Goal: Transaction & Acquisition: Download file/media

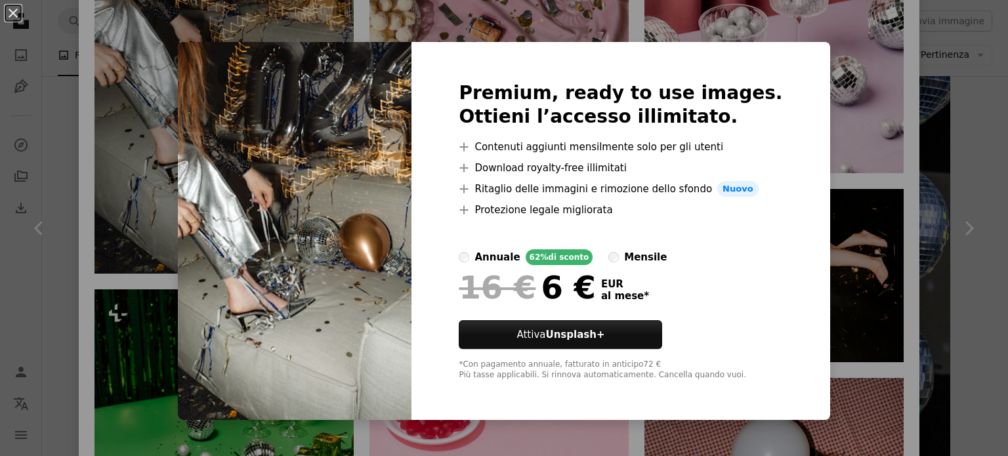
scroll to position [5762, 0]
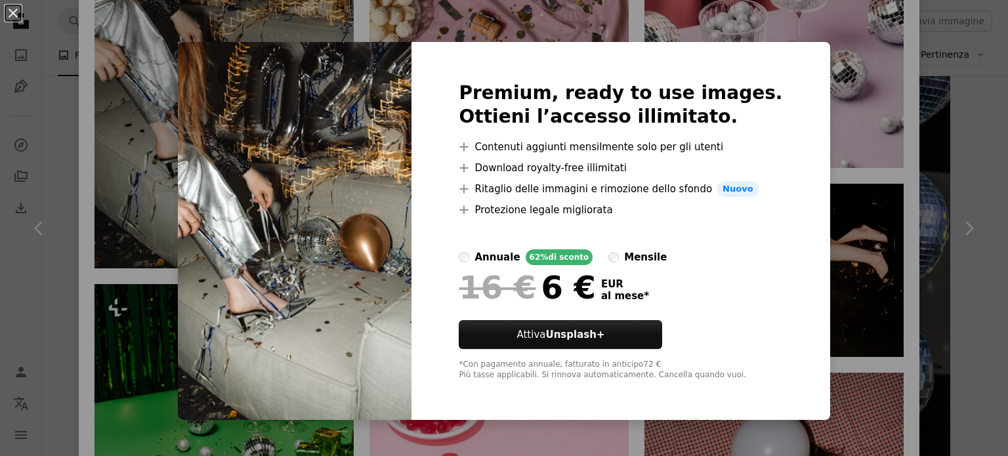
click at [823, 323] on div "An X shape Premium, ready to use images. Ottieni l’accesso illimitato. A plus s…" at bounding box center [504, 228] width 1008 height 456
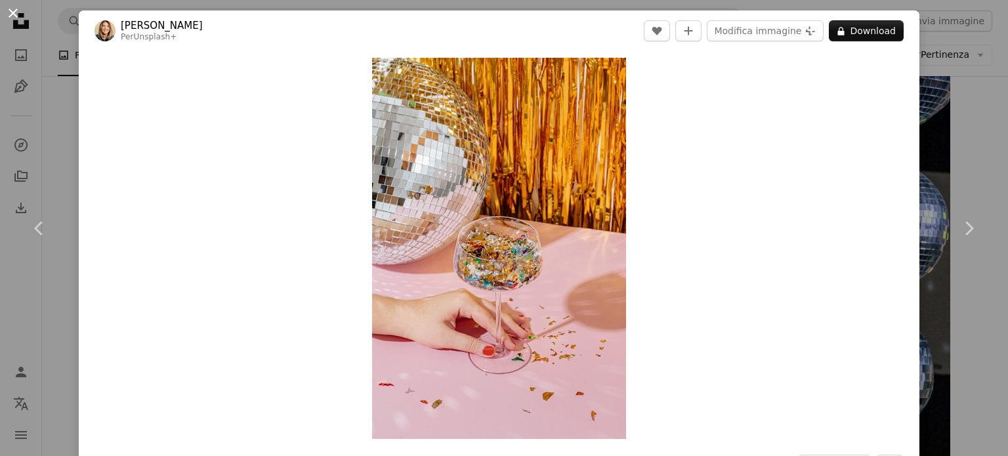
click at [13, 12] on button "An X shape" at bounding box center [13, 13] width 16 height 16
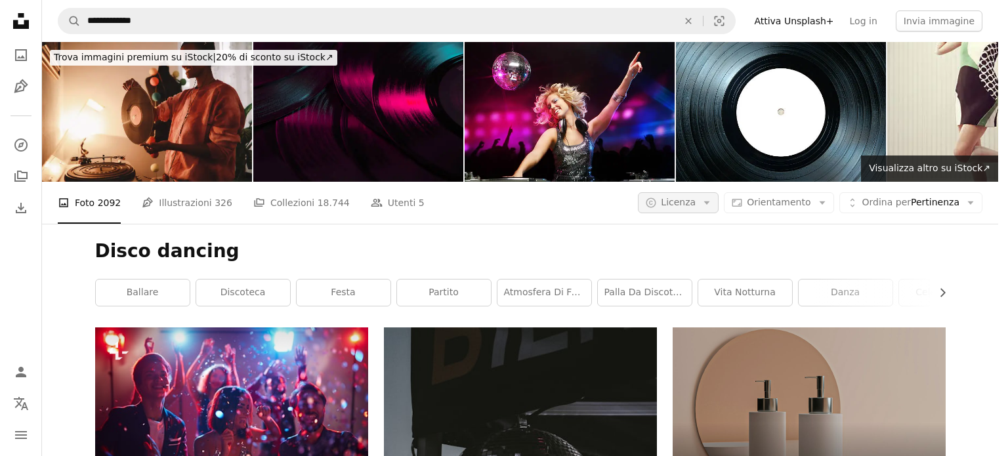
scroll to position [3790, 0]
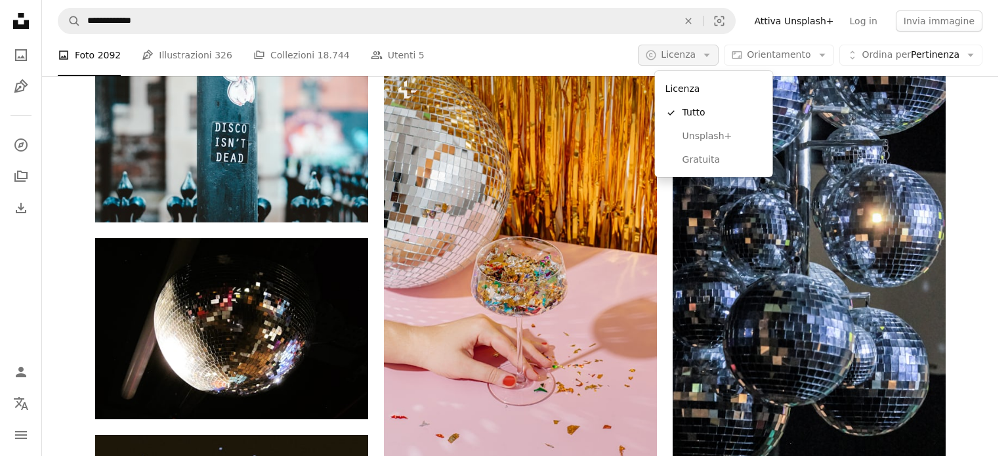
click at [695, 55] on span "Licenza" at bounding box center [678, 54] width 35 height 10
click at [706, 164] on span "Gratuita" at bounding box center [722, 160] width 80 height 13
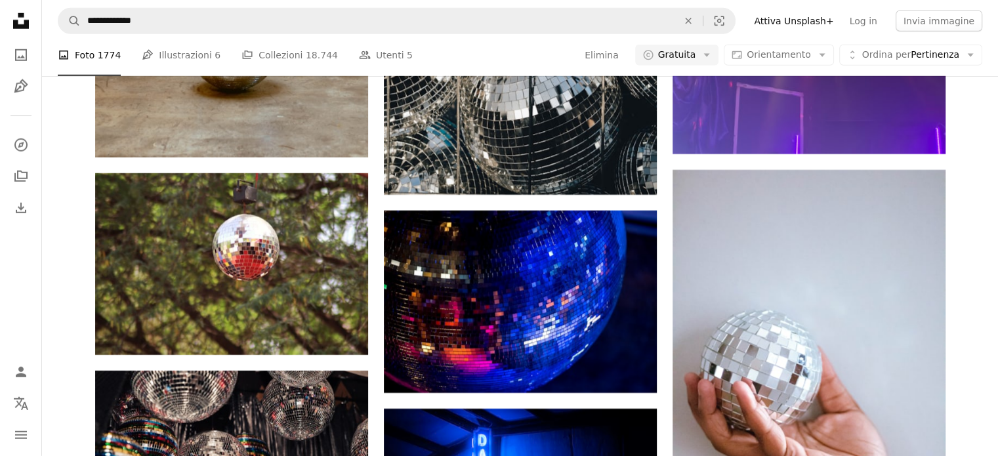
scroll to position [19960, 0]
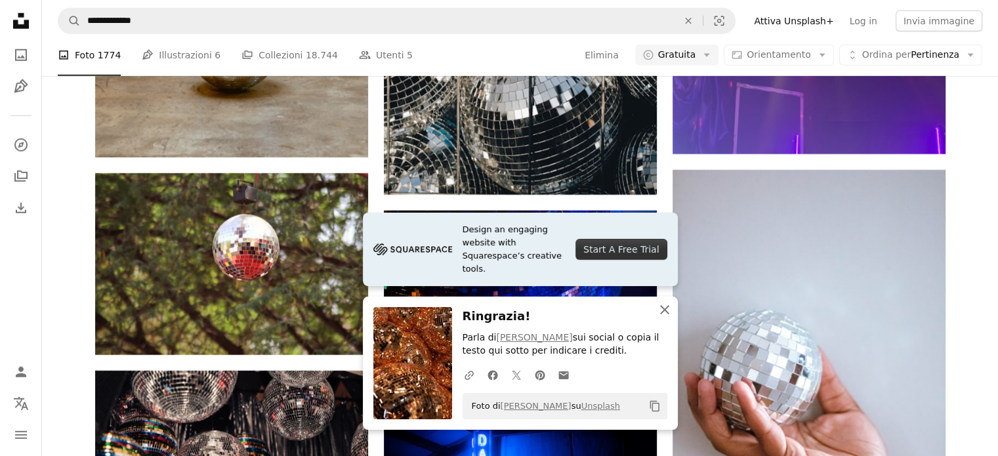
scroll to position [20034, 0]
click at [666, 312] on icon "button" at bounding box center [664, 309] width 9 height 9
